Goal: Information Seeking & Learning: Learn about a topic

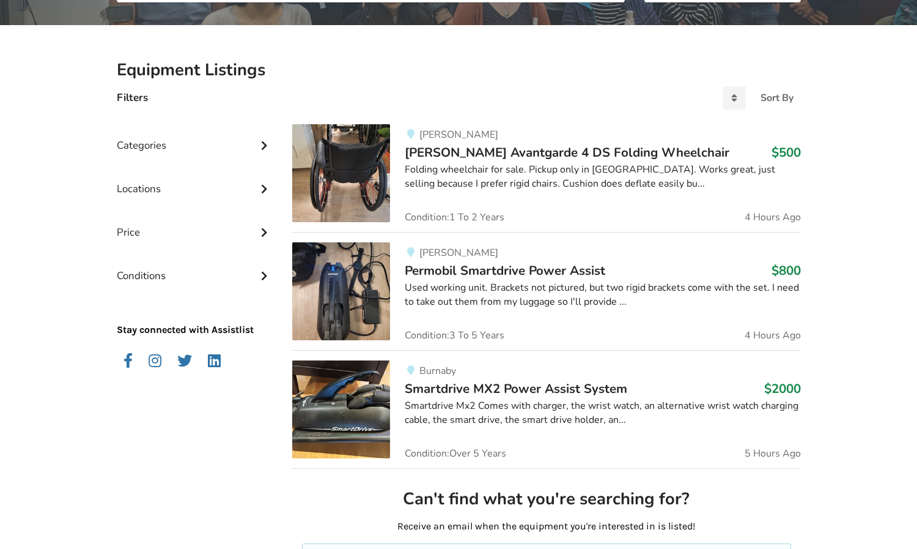
scroll to position [234, 0]
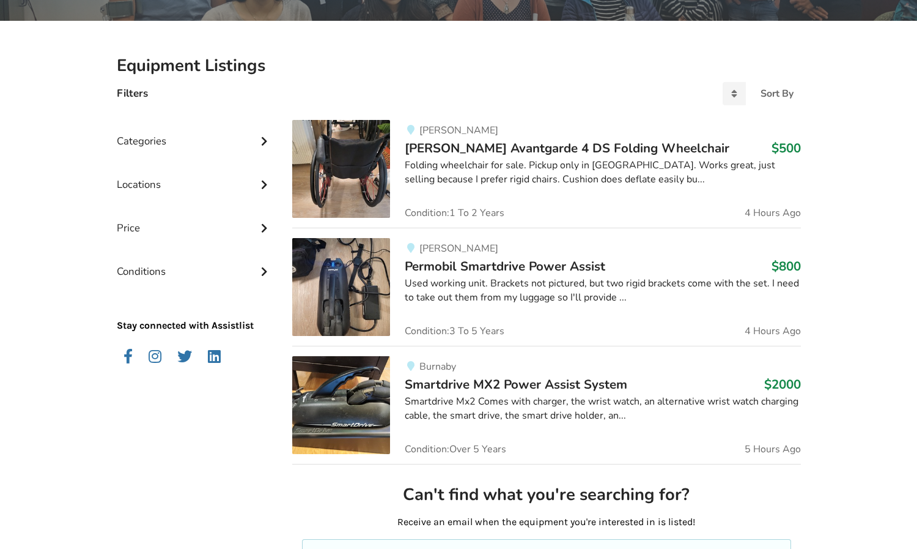
click at [502, 152] on span "[PERSON_NAME] Avantgarde 4 DS Folding Wheelchair" at bounding box center [567, 147] width 325 height 17
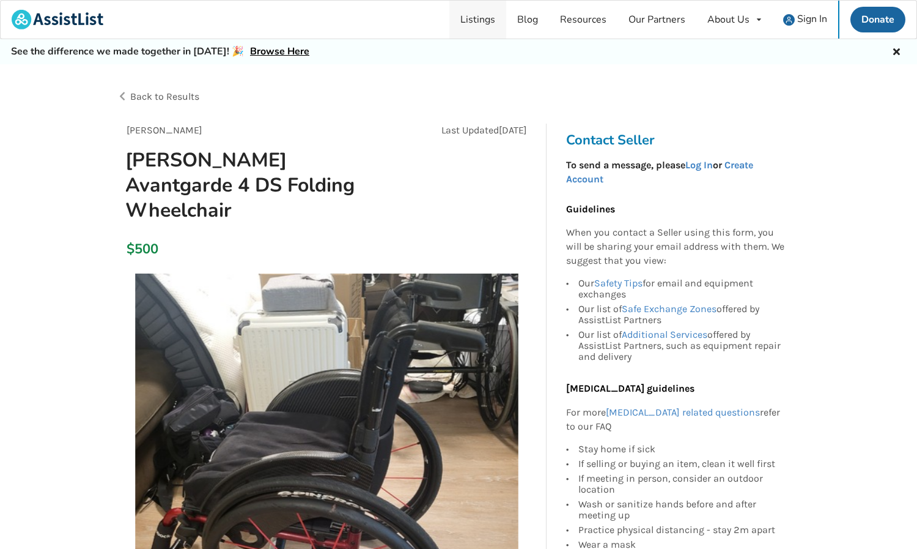
click at [490, 19] on link "Listings" at bounding box center [478, 20] width 57 height 38
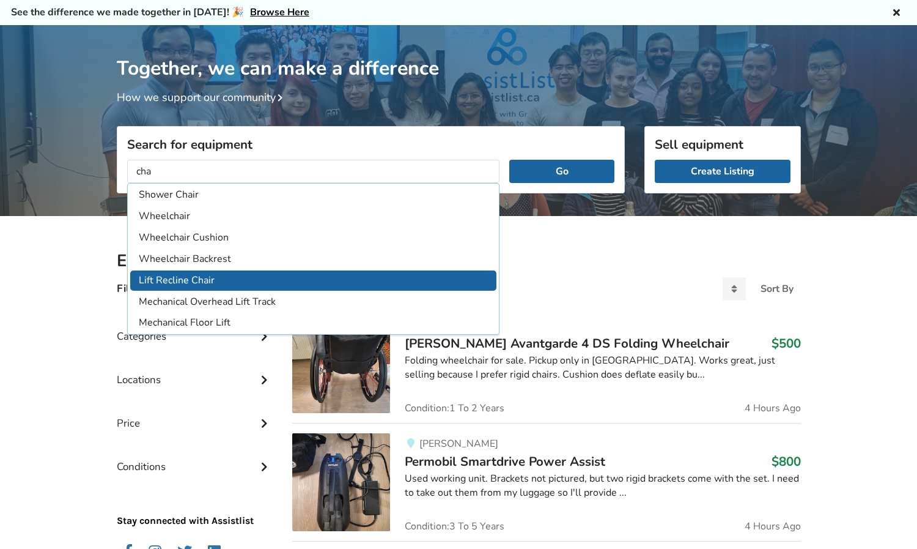
click at [221, 274] on li "Lift Recline Chair" at bounding box center [313, 280] width 367 height 20
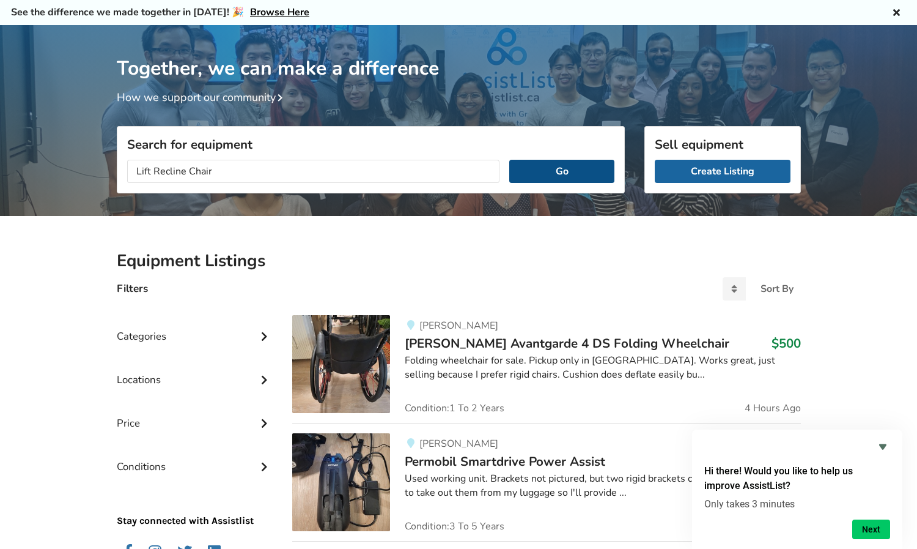
click at [553, 174] on button "Go" at bounding box center [561, 171] width 105 height 23
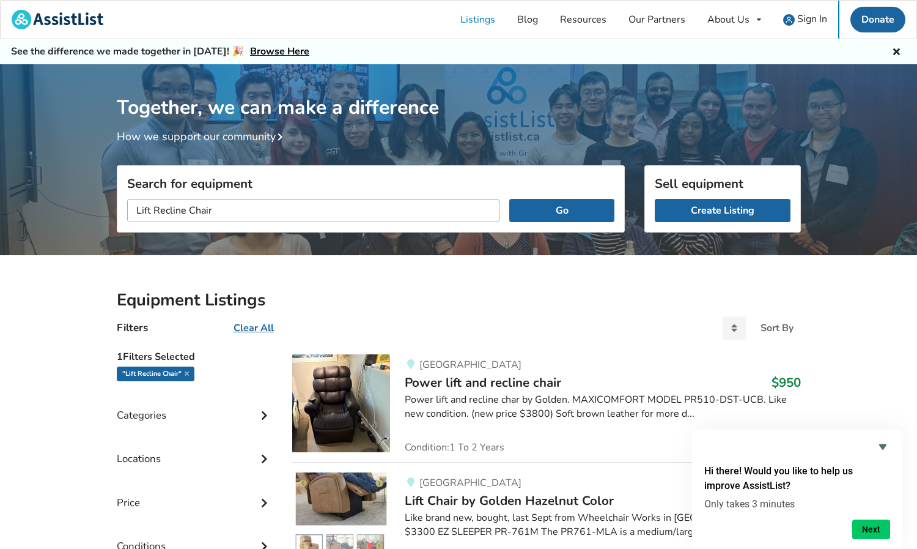
click at [212, 210] on input "Lift Recline Chair" at bounding box center [313, 210] width 373 height 23
click at [509, 199] on button "Go" at bounding box center [561, 210] width 105 height 23
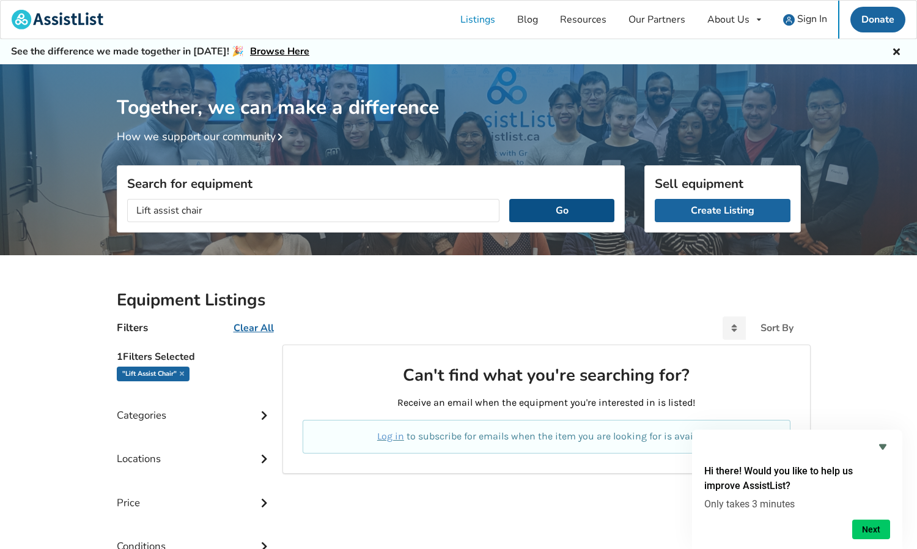
click at [577, 203] on button "Go" at bounding box center [561, 210] width 105 height 23
drag, startPoint x: 182, startPoint y: 210, endPoint x: 93, endPoint y: 218, distance: 89.0
click at [93, 218] on div "Together, we can make a difference How we support our community Search for equi…" at bounding box center [458, 374] width 917 height 620
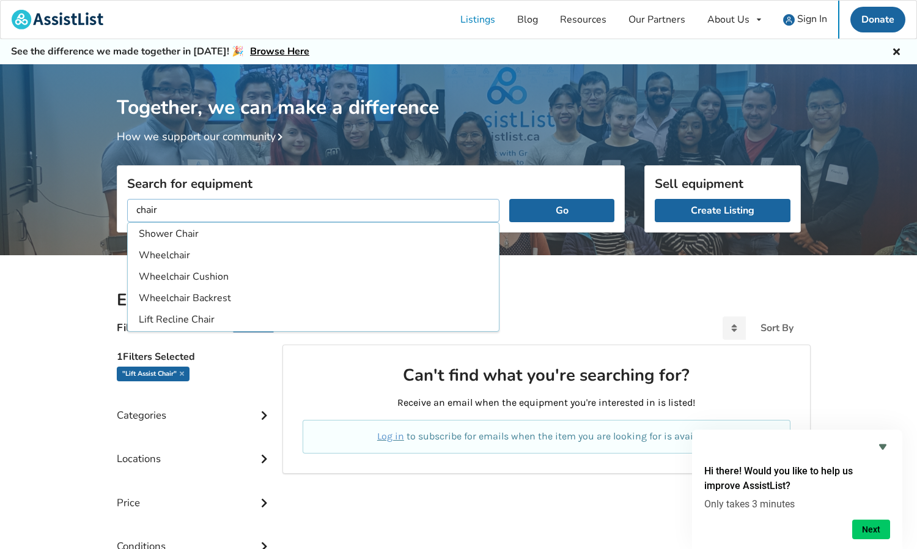
type input "chair"
click at [509, 199] on button "Go" at bounding box center [561, 210] width 105 height 23
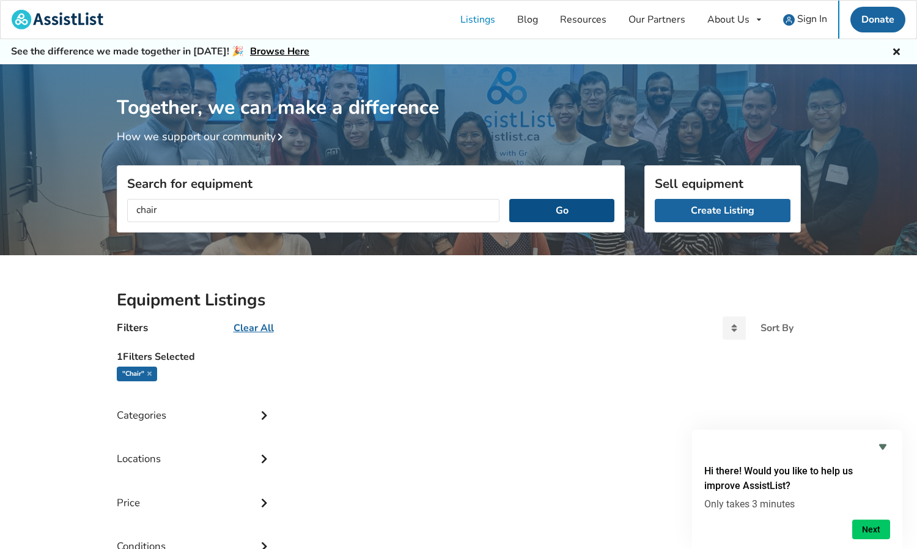
click at [562, 212] on button "Go" at bounding box center [561, 210] width 105 height 23
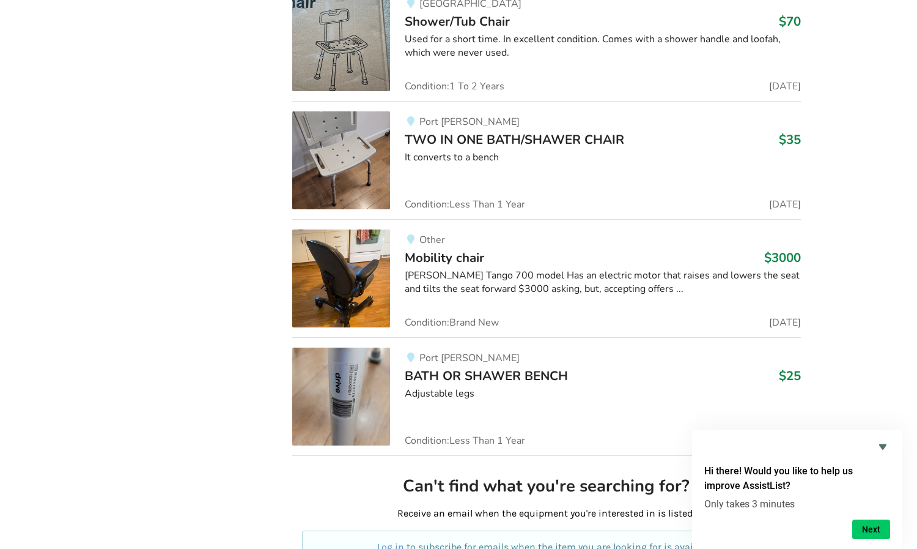
scroll to position [2860, 0]
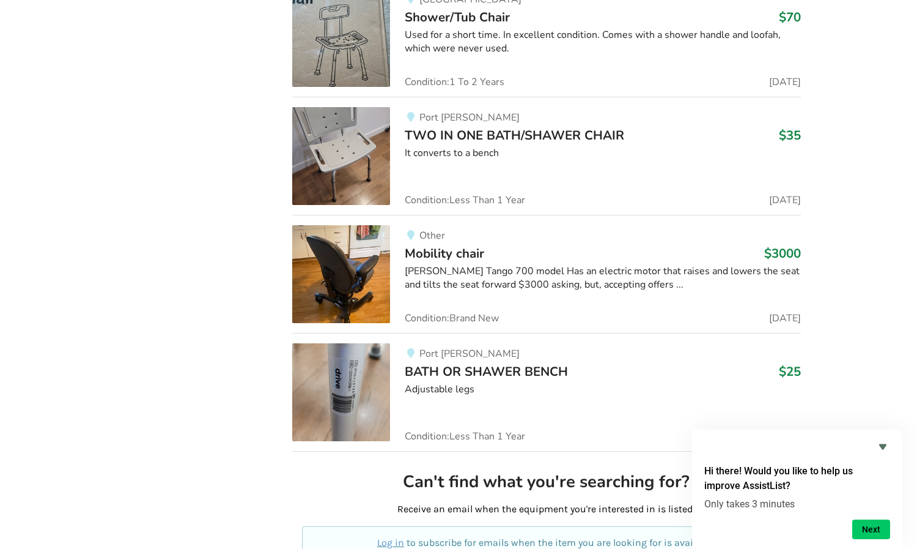
click at [349, 265] on img at bounding box center [341, 274] width 98 height 98
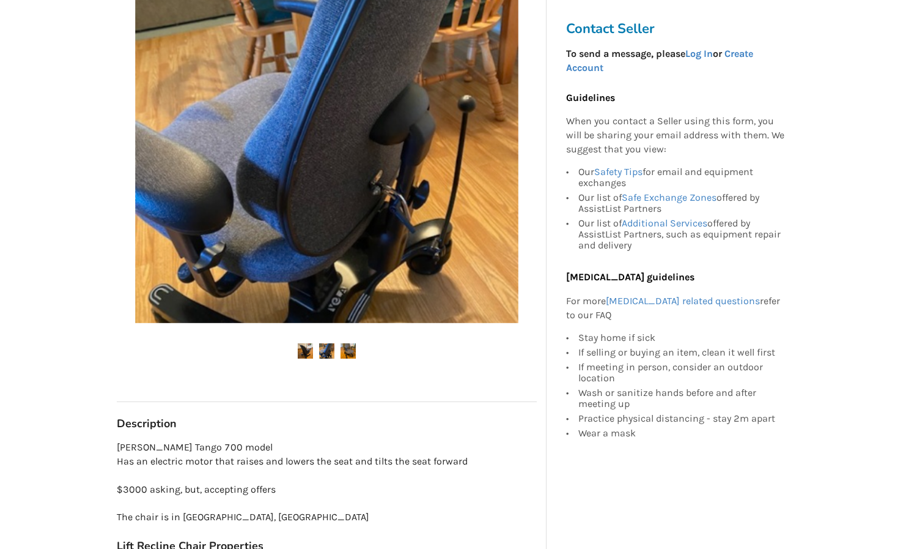
scroll to position [306, 0]
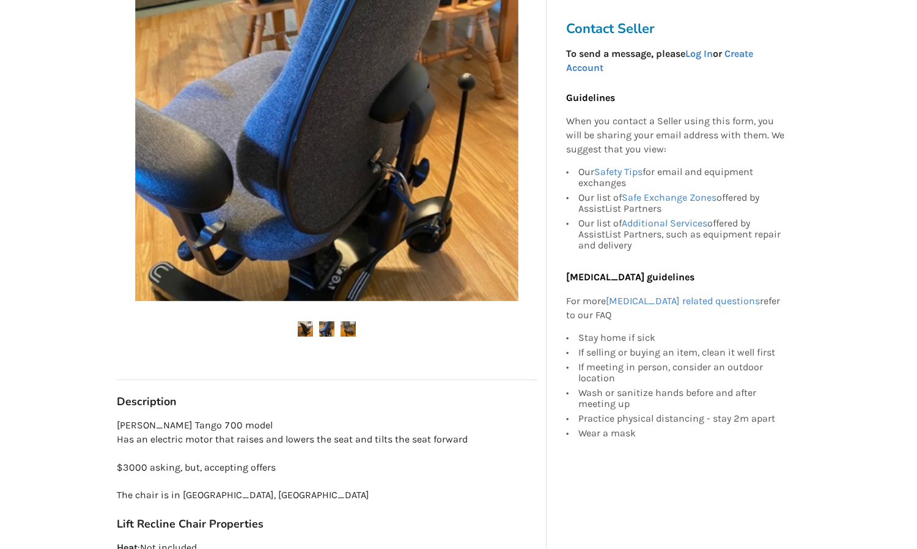
click at [329, 327] on img at bounding box center [326, 328] width 15 height 15
click at [354, 329] on img at bounding box center [348, 328] width 15 height 15
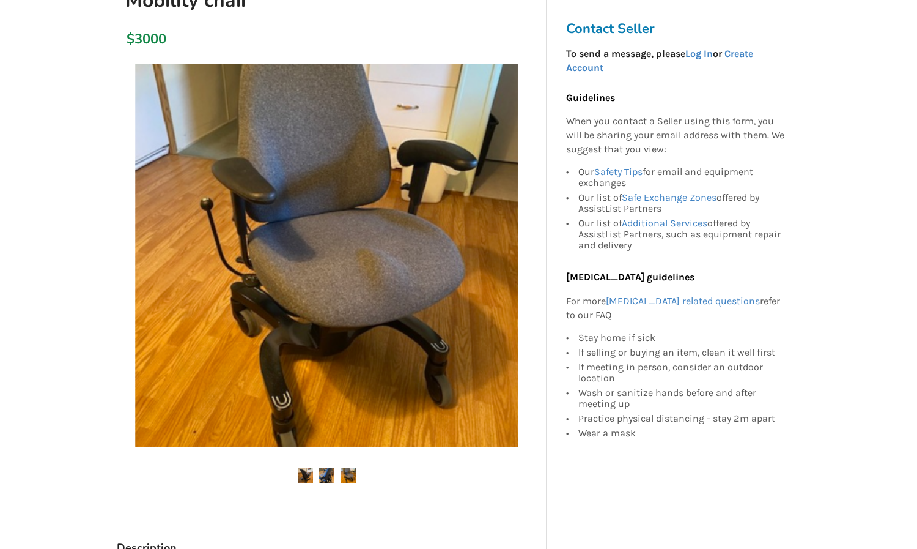
scroll to position [61, 0]
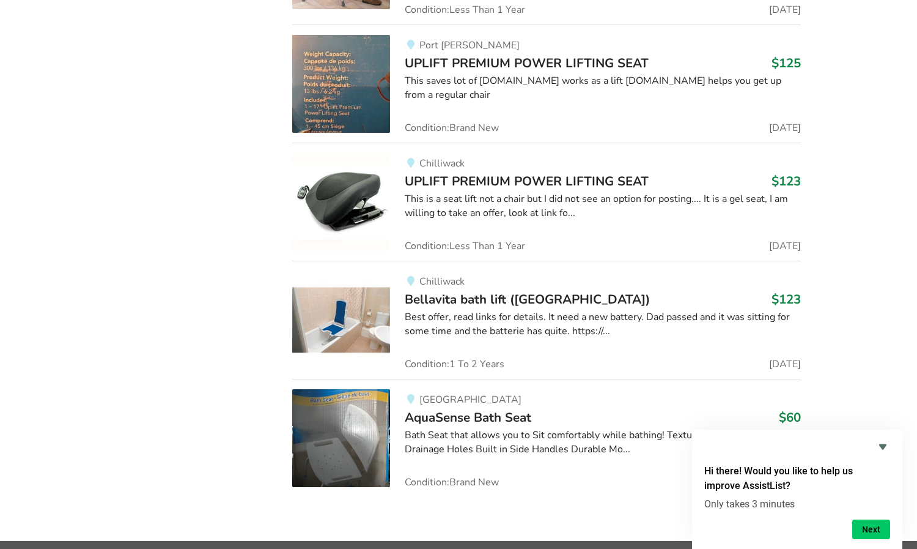
scroll to position [3670, 0]
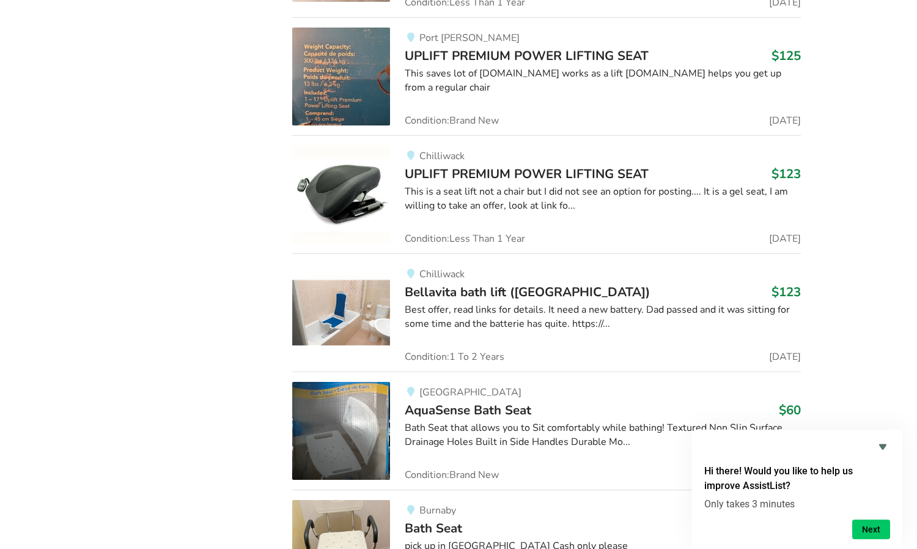
click at [520, 176] on span "UPLIFT PREMIUM POWER LIFTING SEAT" at bounding box center [527, 173] width 244 height 17
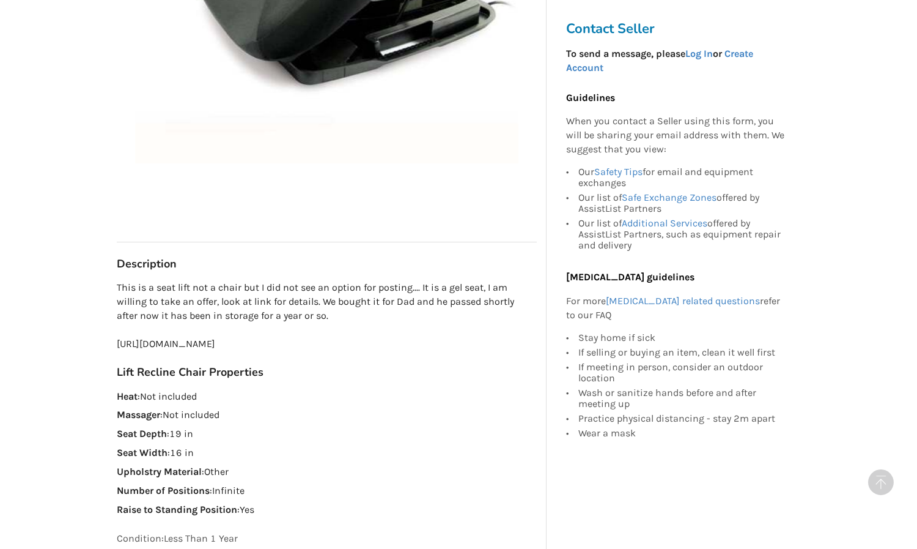
scroll to position [489, 0]
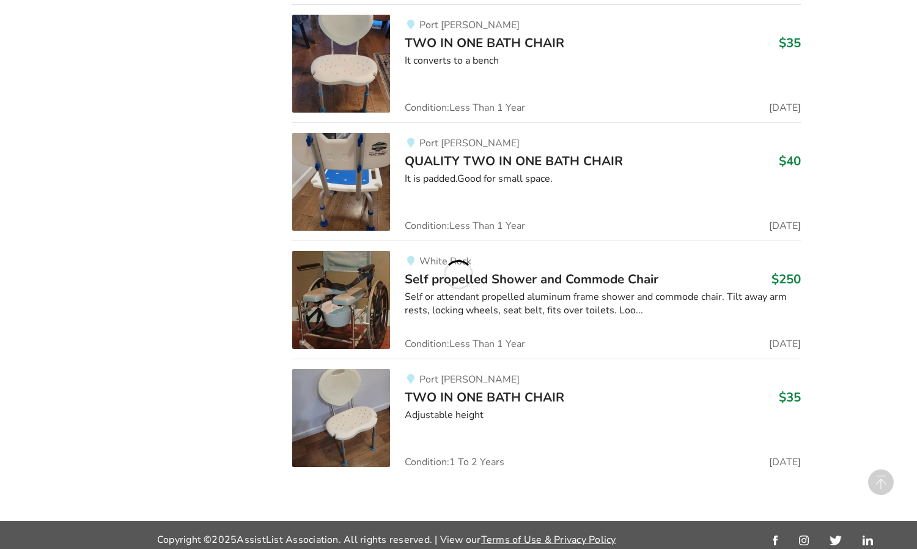
scroll to position [2371, 0]
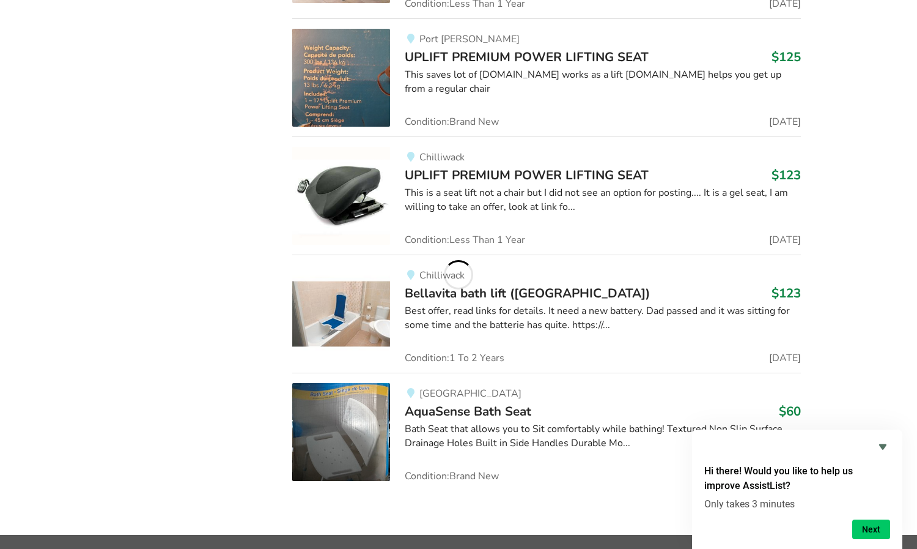
scroll to position [3691, 0]
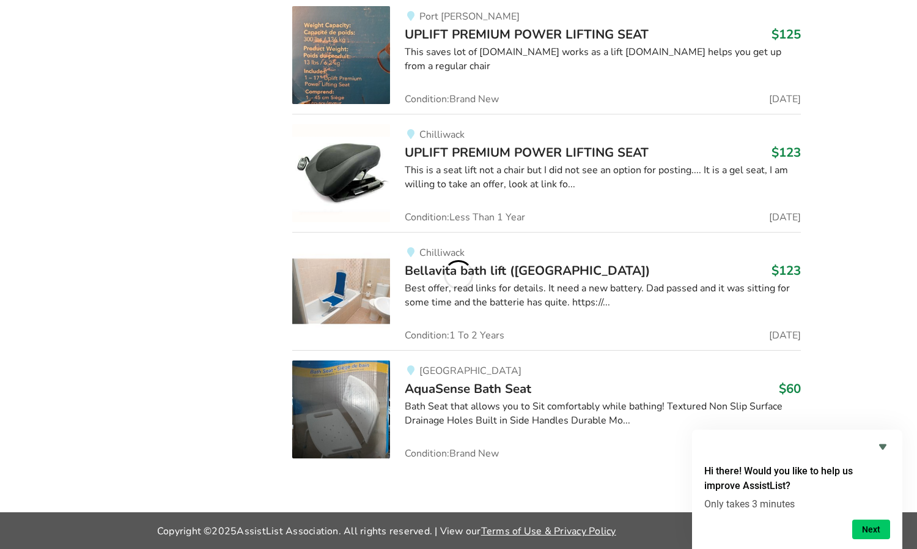
click at [878, 446] on icon "Hide survey" at bounding box center [883, 446] width 15 height 15
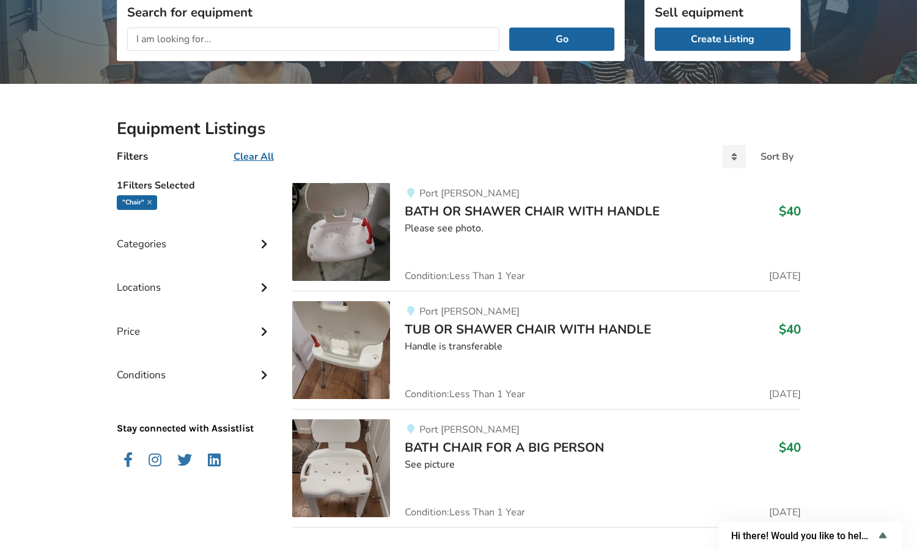
scroll to position [105, 0]
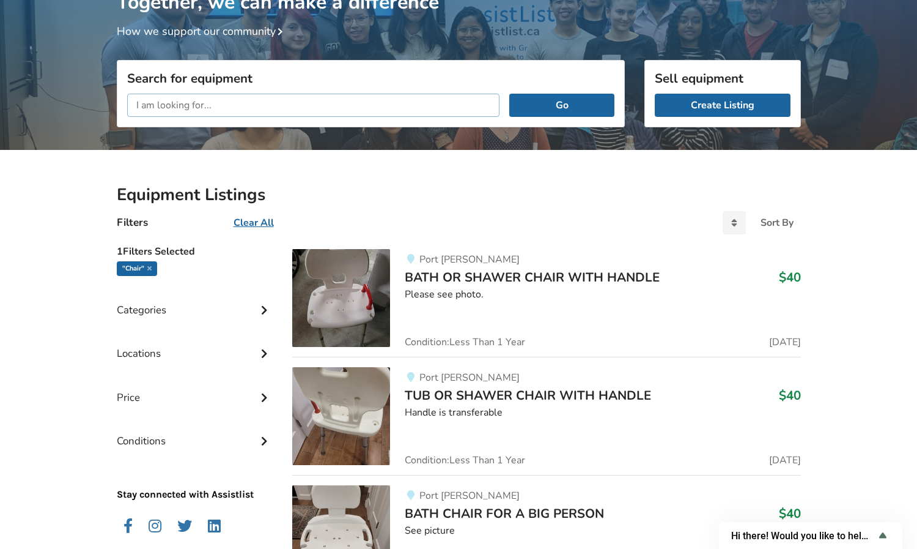
click at [163, 99] on input "text" at bounding box center [313, 105] width 373 height 23
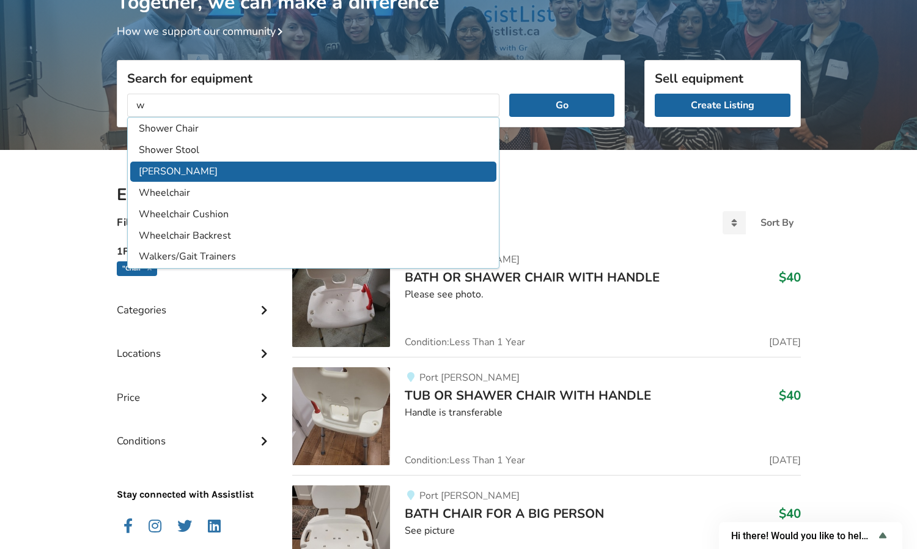
click at [165, 163] on li "Walker" at bounding box center [313, 171] width 367 height 20
type input "Walker"
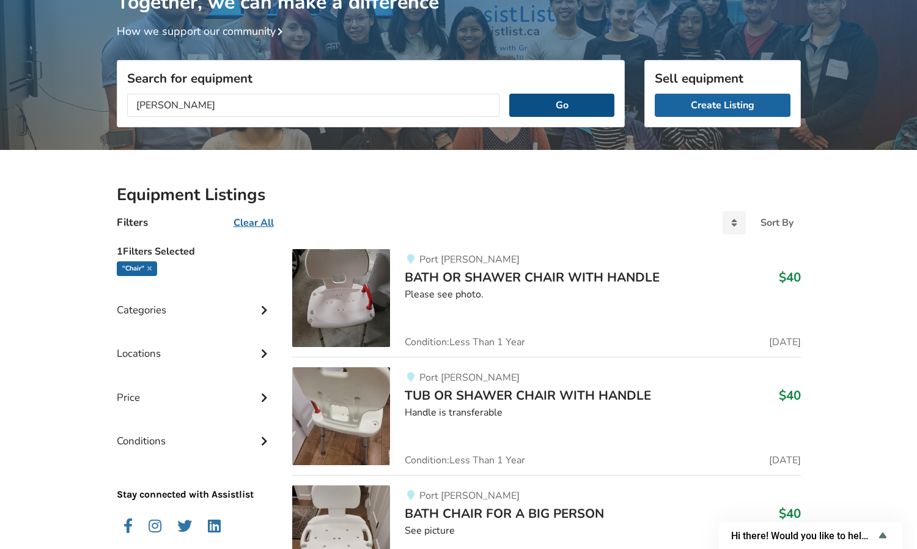
click at [577, 100] on button "Go" at bounding box center [561, 105] width 105 height 23
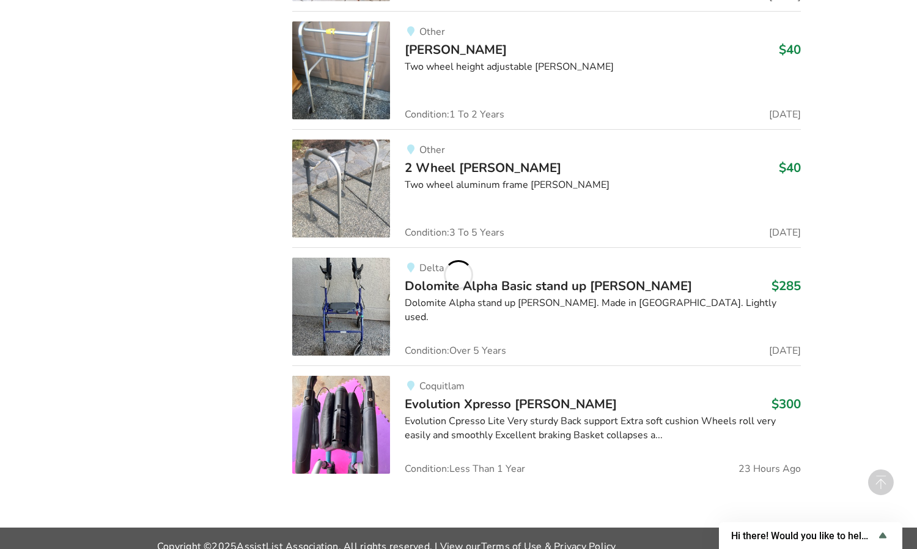
scroll to position [2371, 0]
